Goal: Task Accomplishment & Management: Use online tool/utility

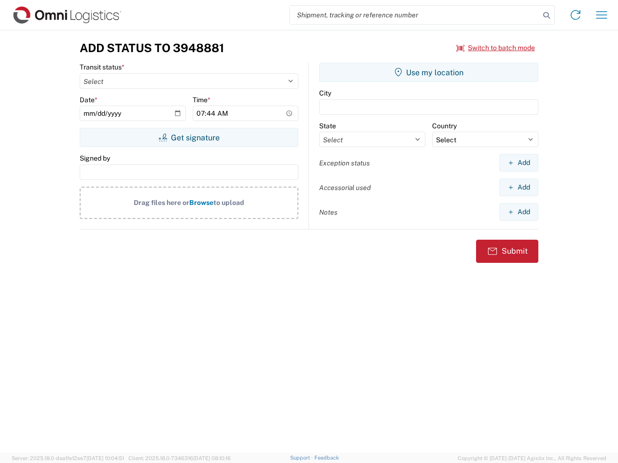
click at [415, 15] on input "search" at bounding box center [415, 15] width 250 height 18
click at [546, 15] on icon at bounding box center [546, 16] width 14 height 14
click at [575, 15] on icon at bounding box center [574, 14] width 15 height 15
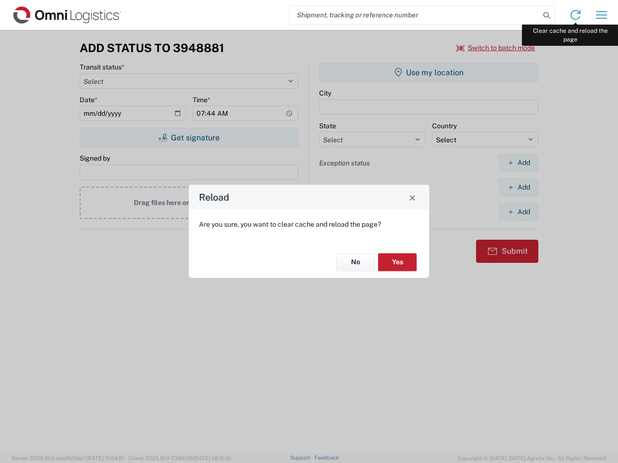
click at [601, 15] on div "Reload Are you sure, you want to clear cache and reload the page? No Yes" at bounding box center [309, 231] width 618 height 463
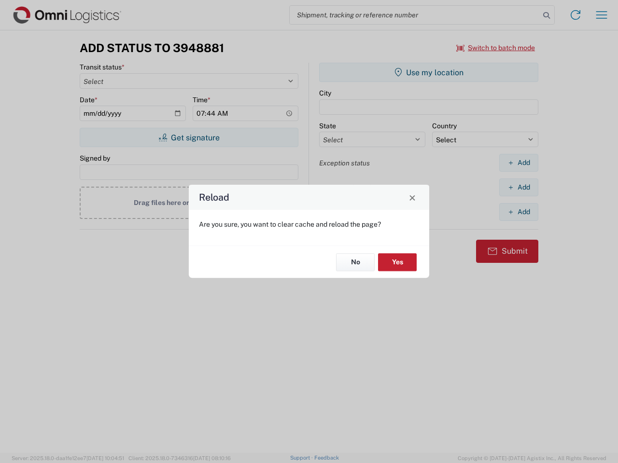
click at [496, 48] on div "Reload Are you sure, you want to clear cache and reload the page? No Yes" at bounding box center [309, 231] width 618 height 463
click at [189, 138] on div "Reload Are you sure, you want to clear cache and reload the page? No Yes" at bounding box center [309, 231] width 618 height 463
click at [429, 72] on div "Reload Are you sure, you want to clear cache and reload the page? No Yes" at bounding box center [309, 231] width 618 height 463
click at [518, 163] on div "Reload Are you sure, you want to clear cache and reload the page? No Yes" at bounding box center [309, 231] width 618 height 463
click at [518, 187] on div "Reload Are you sure, you want to clear cache and reload the page? No Yes" at bounding box center [309, 231] width 618 height 463
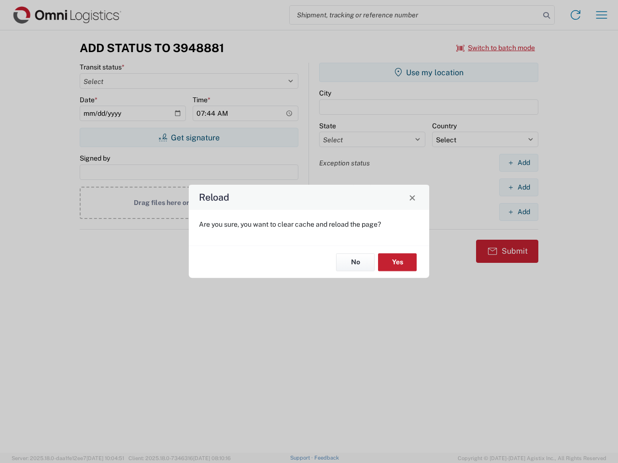
click at [518, 212] on div "Reload Are you sure, you want to clear cache and reload the page? No Yes" at bounding box center [309, 231] width 618 height 463
